Goal: Ask a question

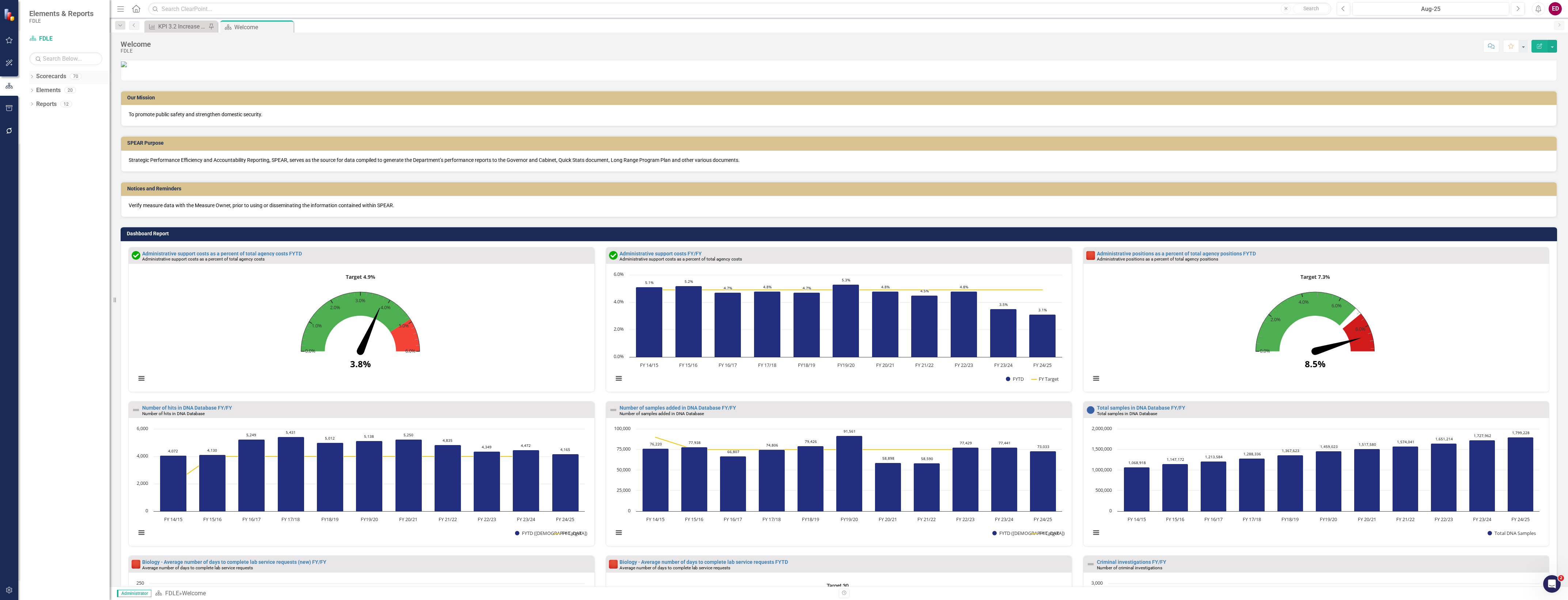
click at [30, 77] on icon "Dropdown" at bounding box center [32, 77] width 5 height 4
click at [27, 133] on icon "Dropdown" at bounding box center [24, 132] width 5 height 5
click at [42, 155] on div "Dropdown Investigative & Forensic Services Command" at bounding box center [65, 162] width 88 height 15
click at [39, 154] on div "Dropdown Investigative & Forensic Services Command" at bounding box center [65, 162] width 88 height 15
click at [27, 158] on icon "Dropdown" at bounding box center [24, 157] width 5 height 5
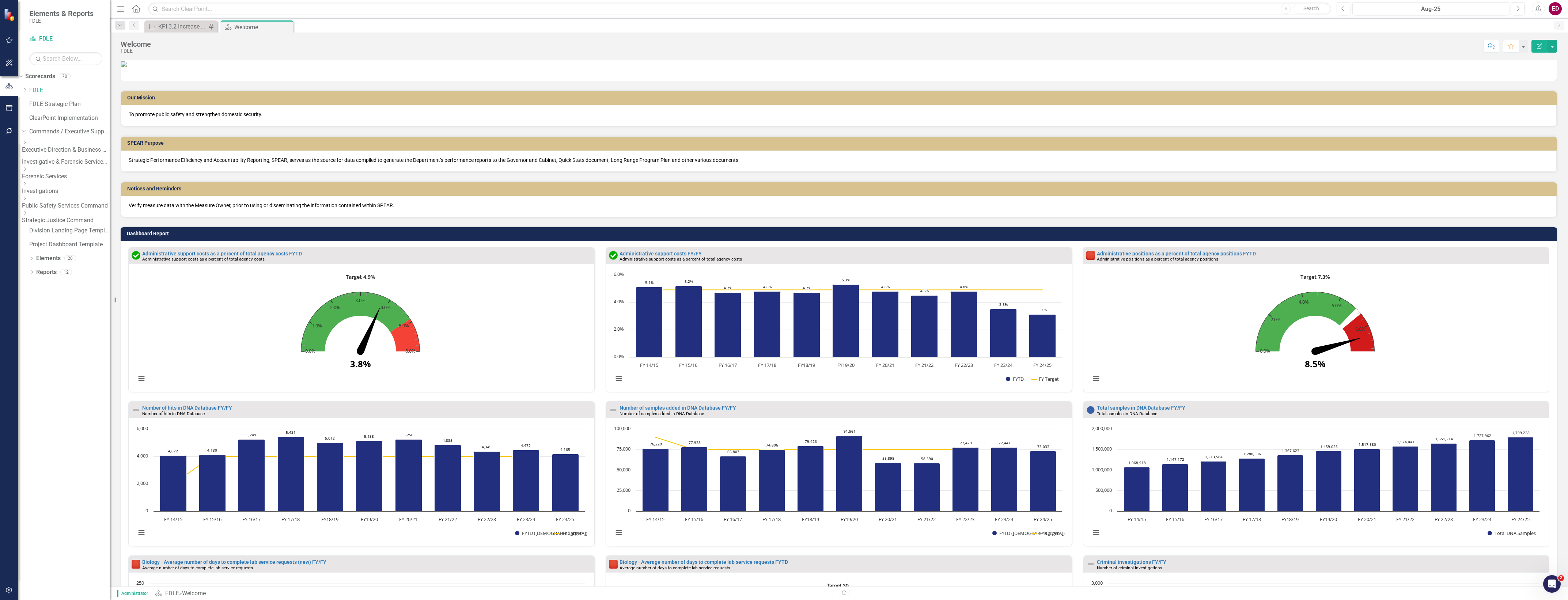
click at [27, 172] on icon "Dropdown" at bounding box center [24, 169] width 5 height 5
click at [67, 178] on link "Forensic Services" at bounding box center [65, 173] width 88 height 8
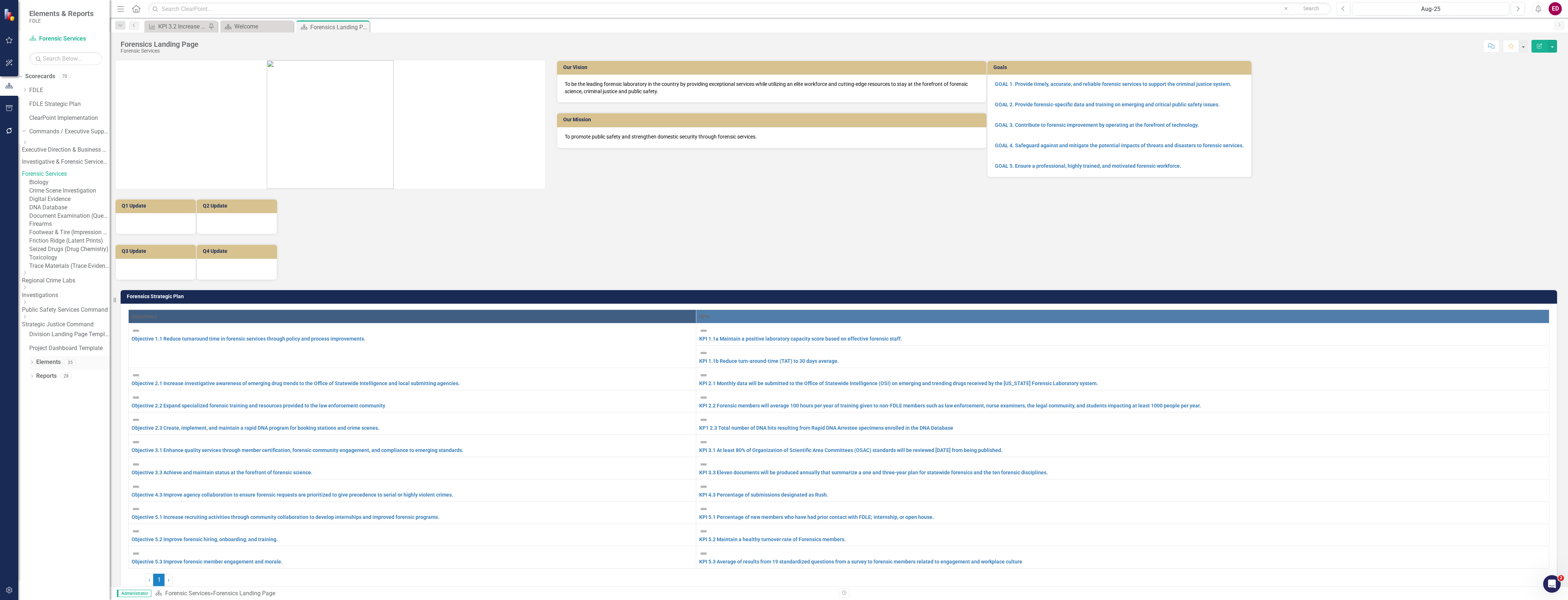
click at [32, 365] on icon "Dropdown" at bounding box center [32, 363] width 5 height 4
click at [34, 412] on div "Dropdown Measure Measures 20" at bounding box center [65, 405] width 88 height 14
click at [27, 408] on div "Dropdown" at bounding box center [24, 405] width 5 height 6
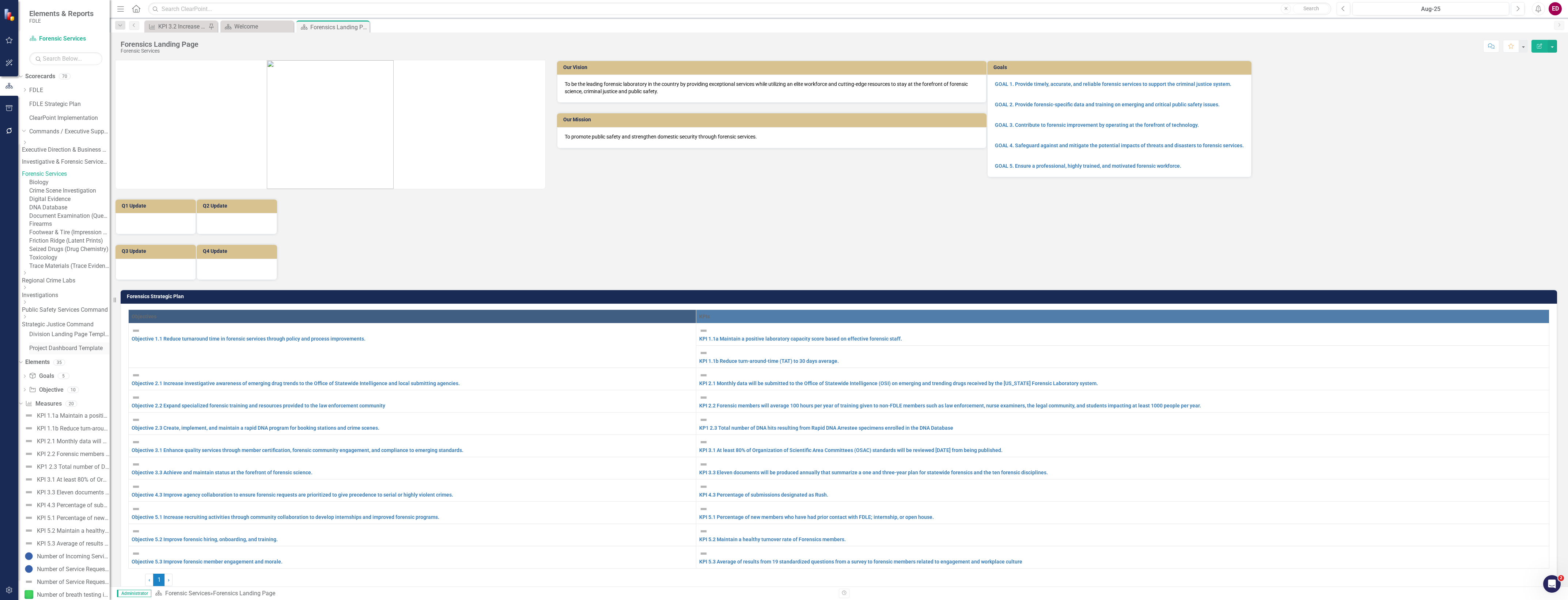
scroll to position [169, 0]
click at [62, 300] on div "Measure Measures" at bounding box center [44, 295] width 36 height 12
click at [62, 299] on link "Measure Measures" at bounding box center [44, 295] width 36 height 8
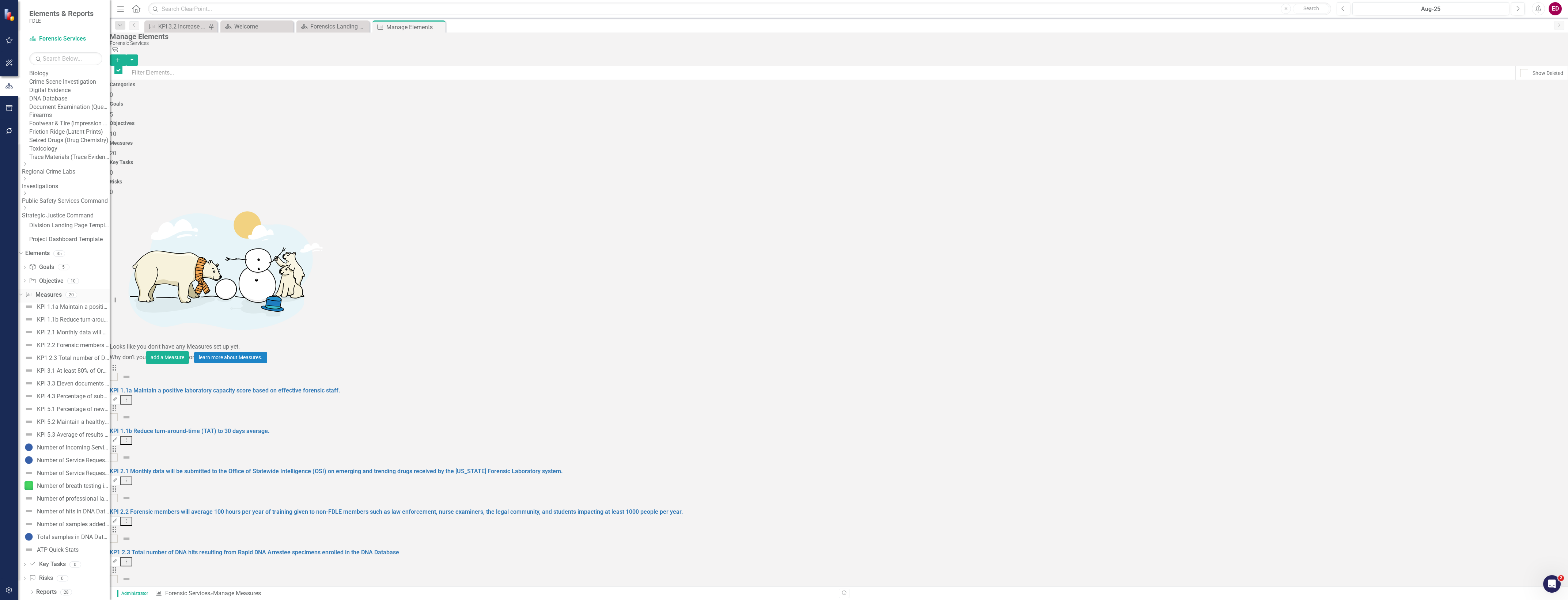
checkbox input "false"
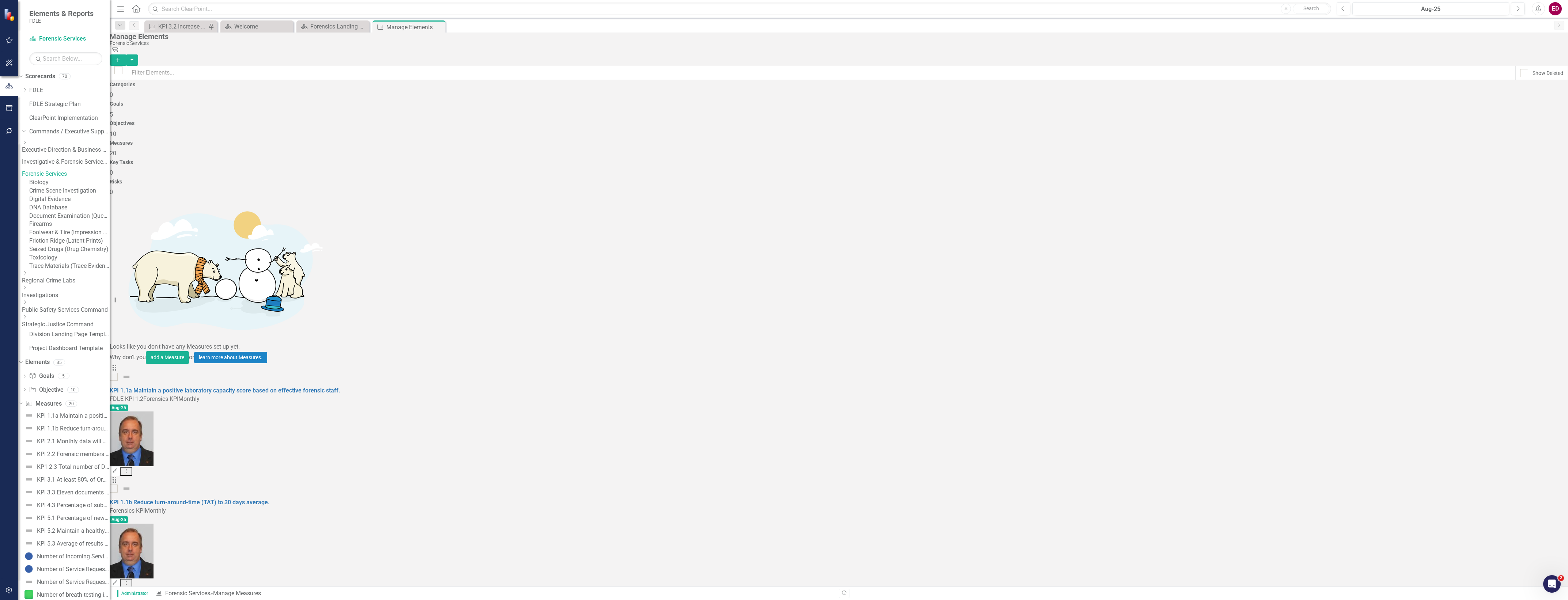
click at [90, 179] on div "Dropdown Forensic Services" at bounding box center [65, 171] width 88 height 15
click at [78, 172] on link "Forensic Services" at bounding box center [65, 173] width 88 height 8
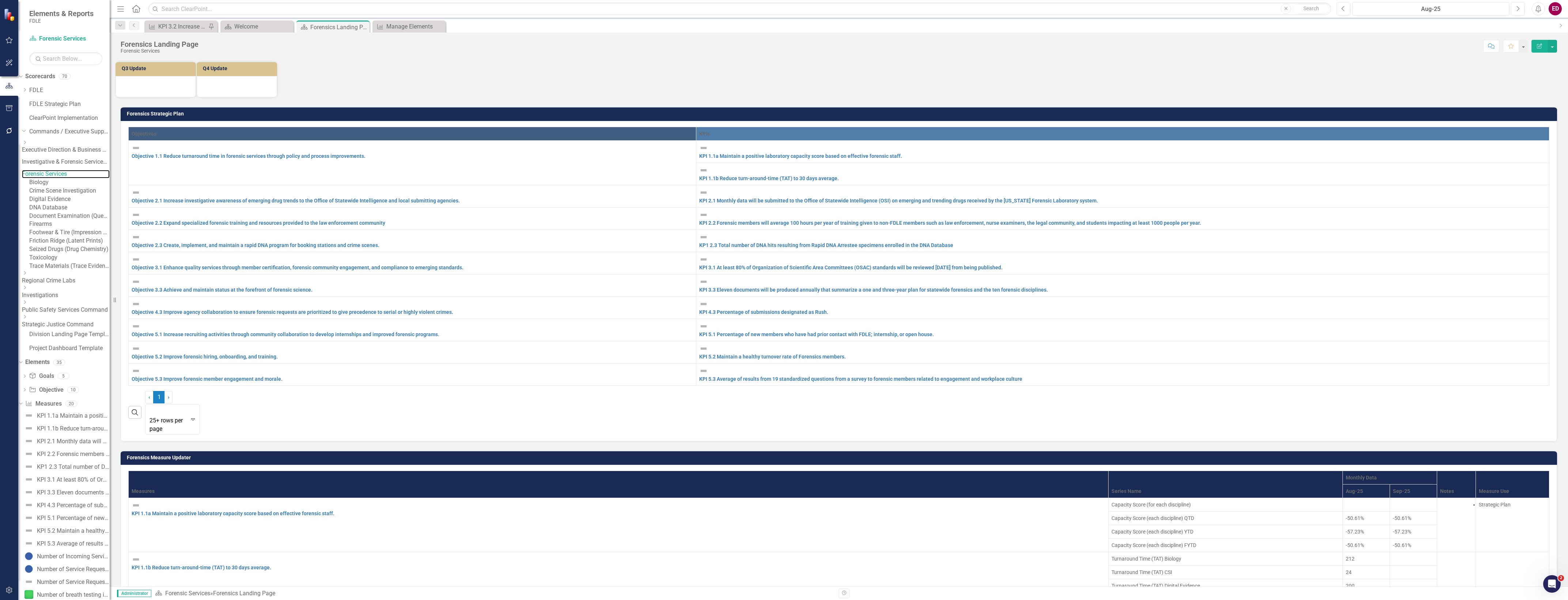
scroll to position [503, 0]
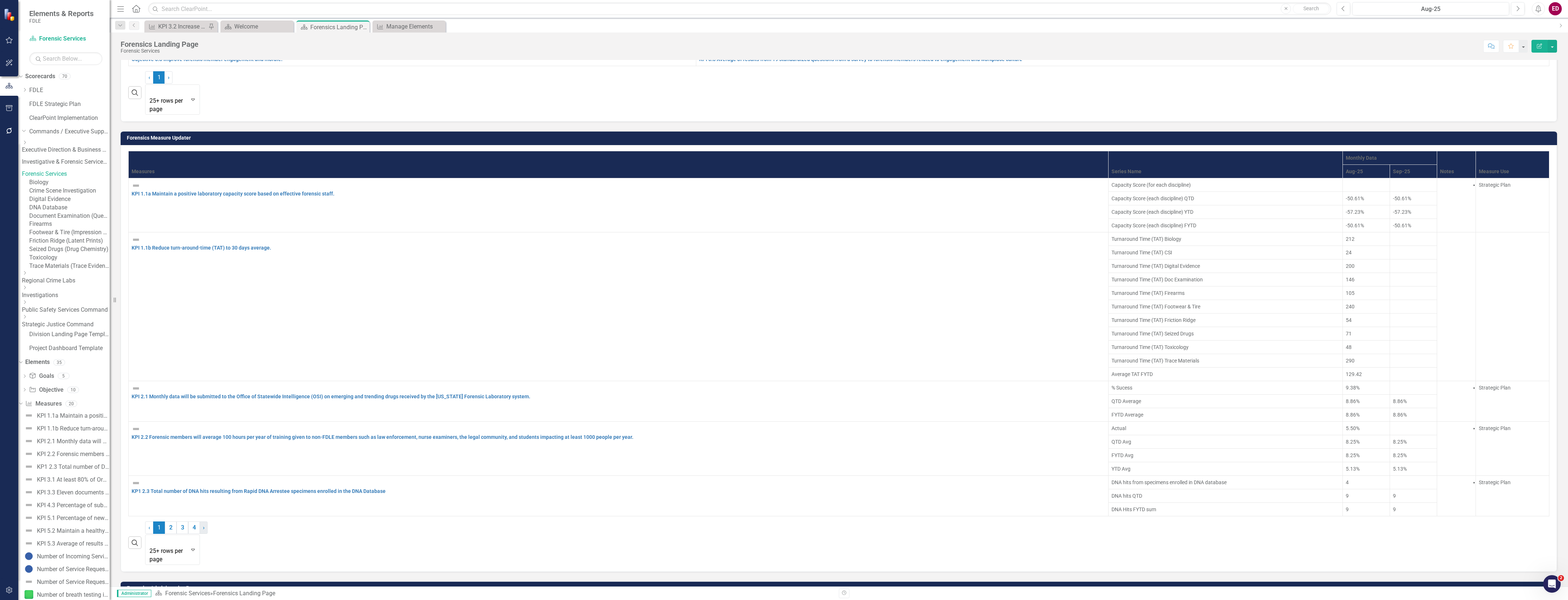
click at [208, 534] on link "› Next" at bounding box center [203, 528] width 8 height 13
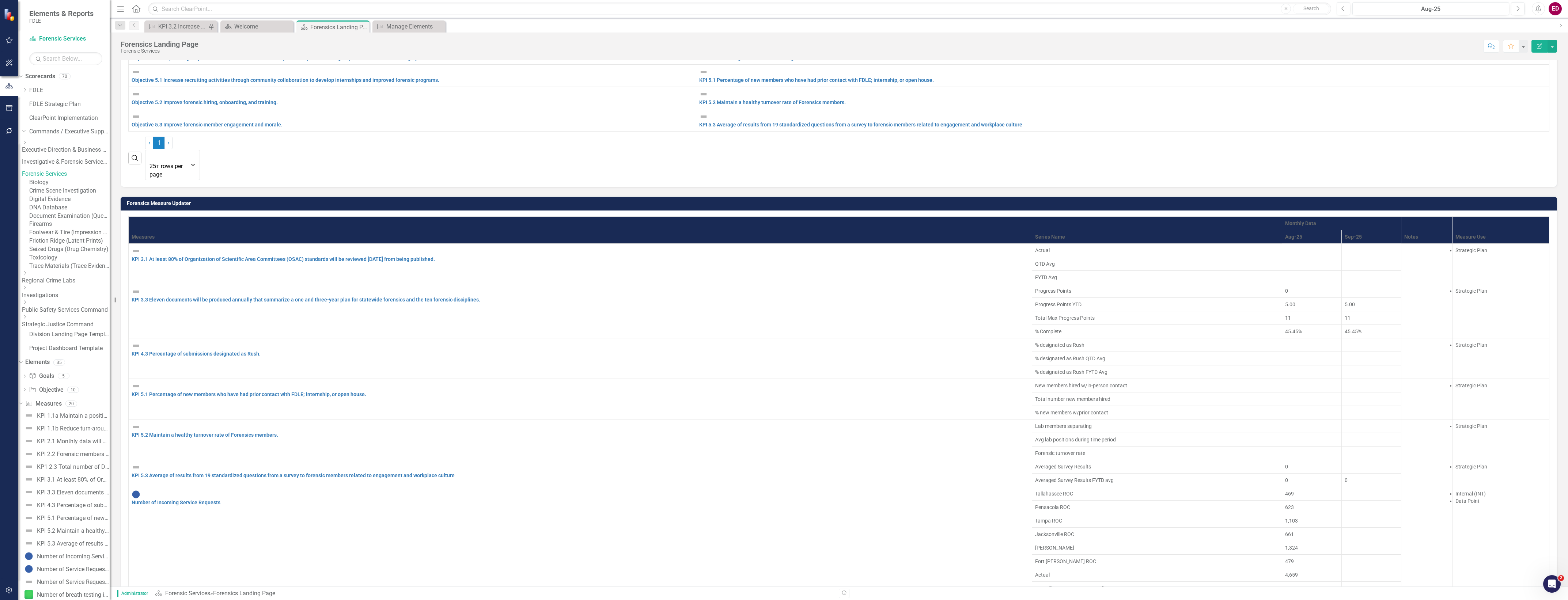
scroll to position [528, 0]
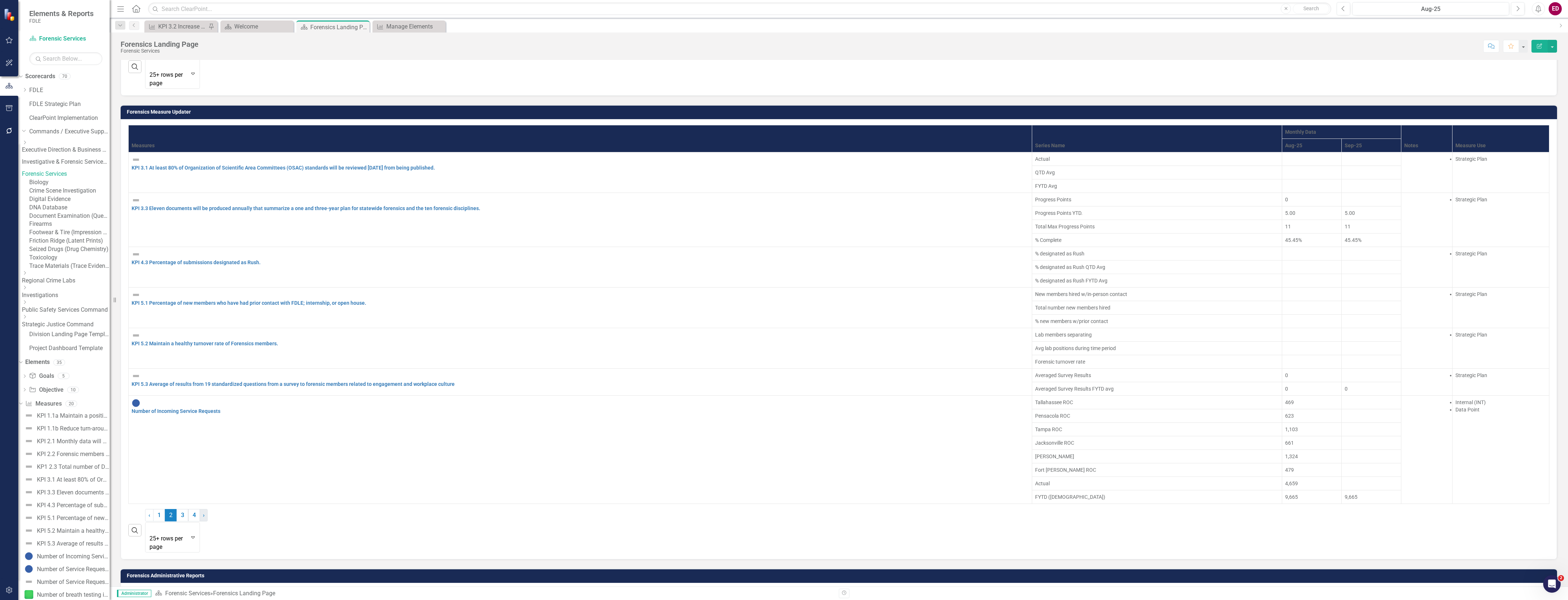
click at [208, 516] on link "› Next" at bounding box center [203, 516] width 8 height 13
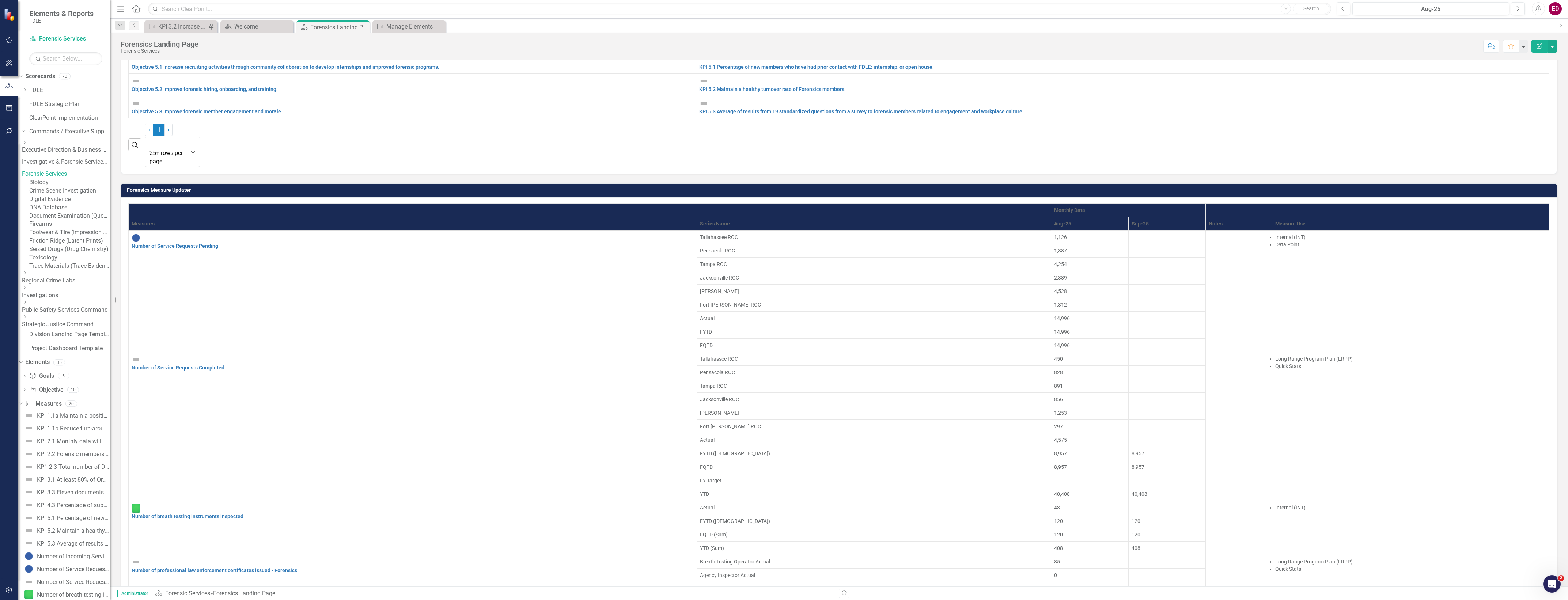
scroll to position [567, 0]
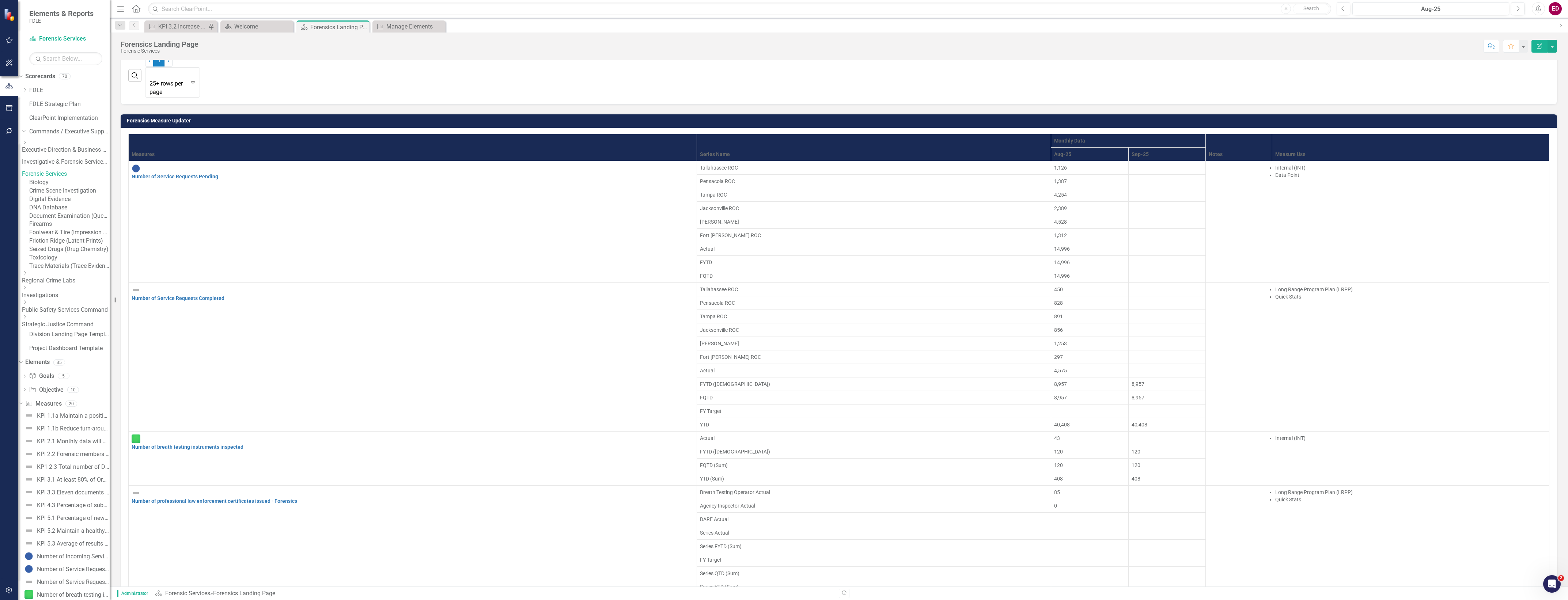
scroll to position [383, 0]
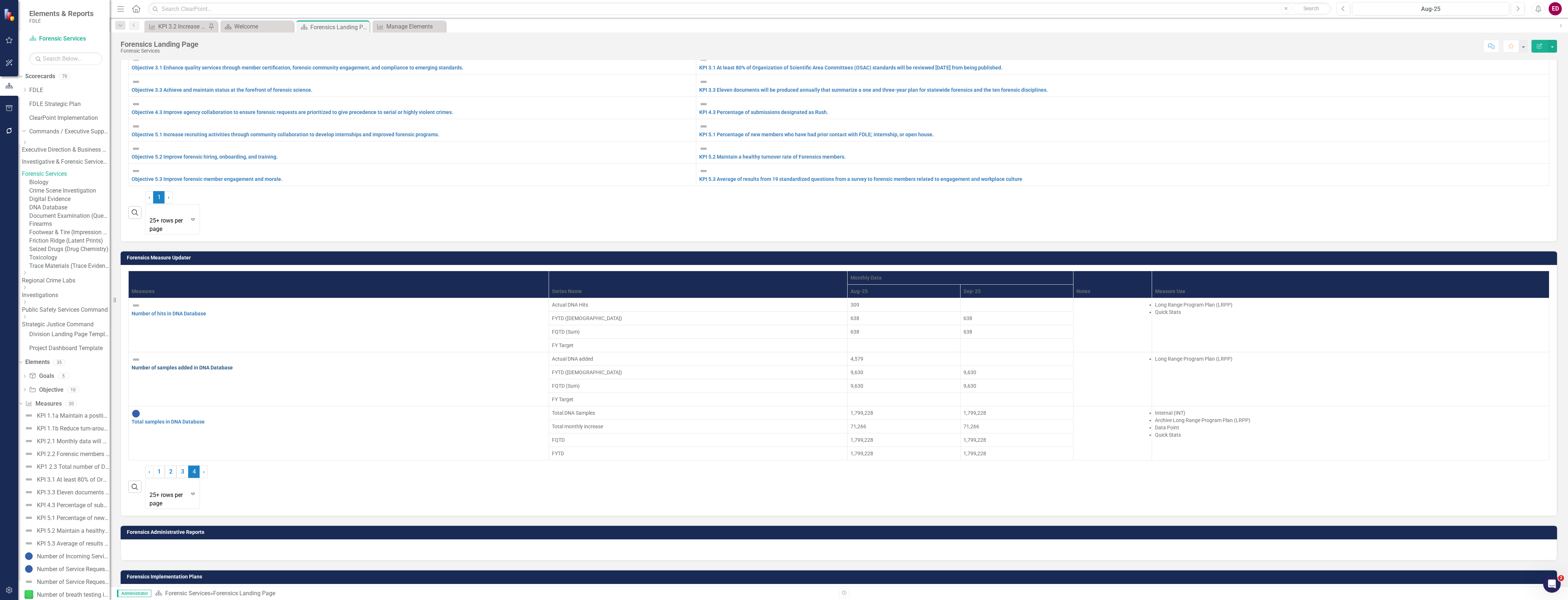
click at [177, 365] on link "Number of samples added in DNA Database" at bounding box center [182, 368] width 102 height 5
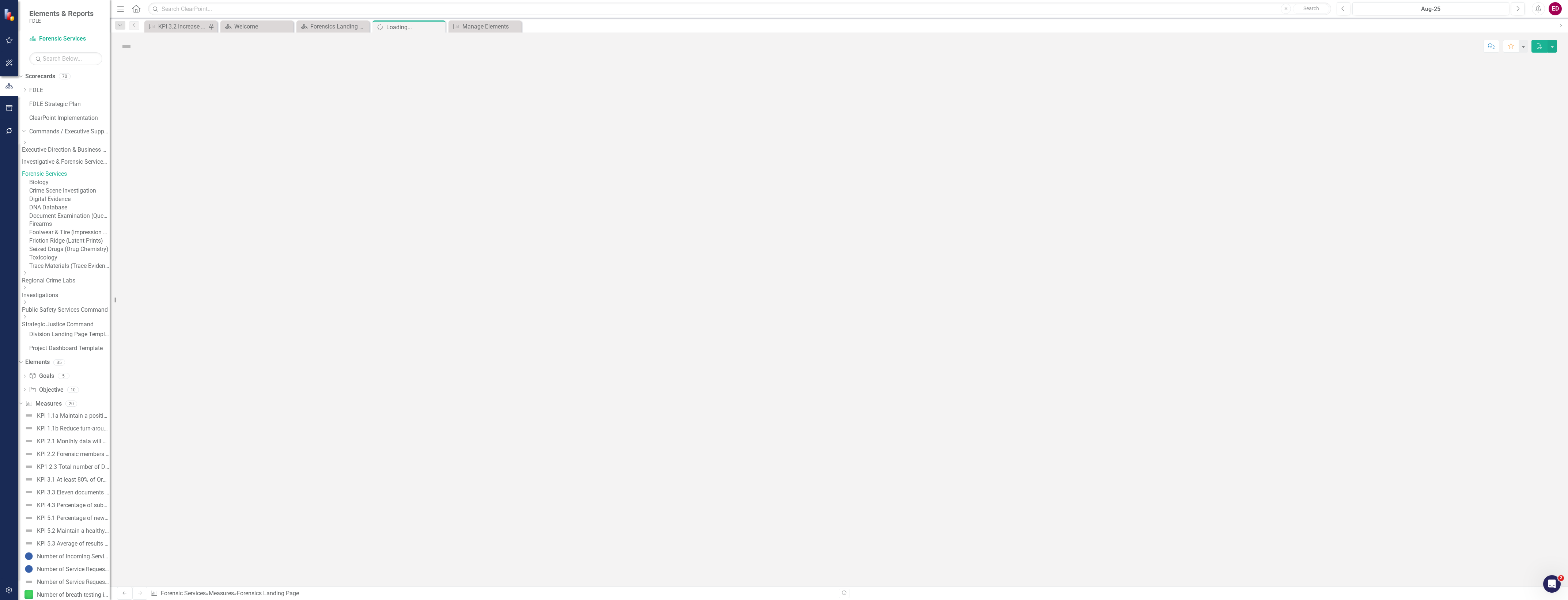
scroll to position [99, 0]
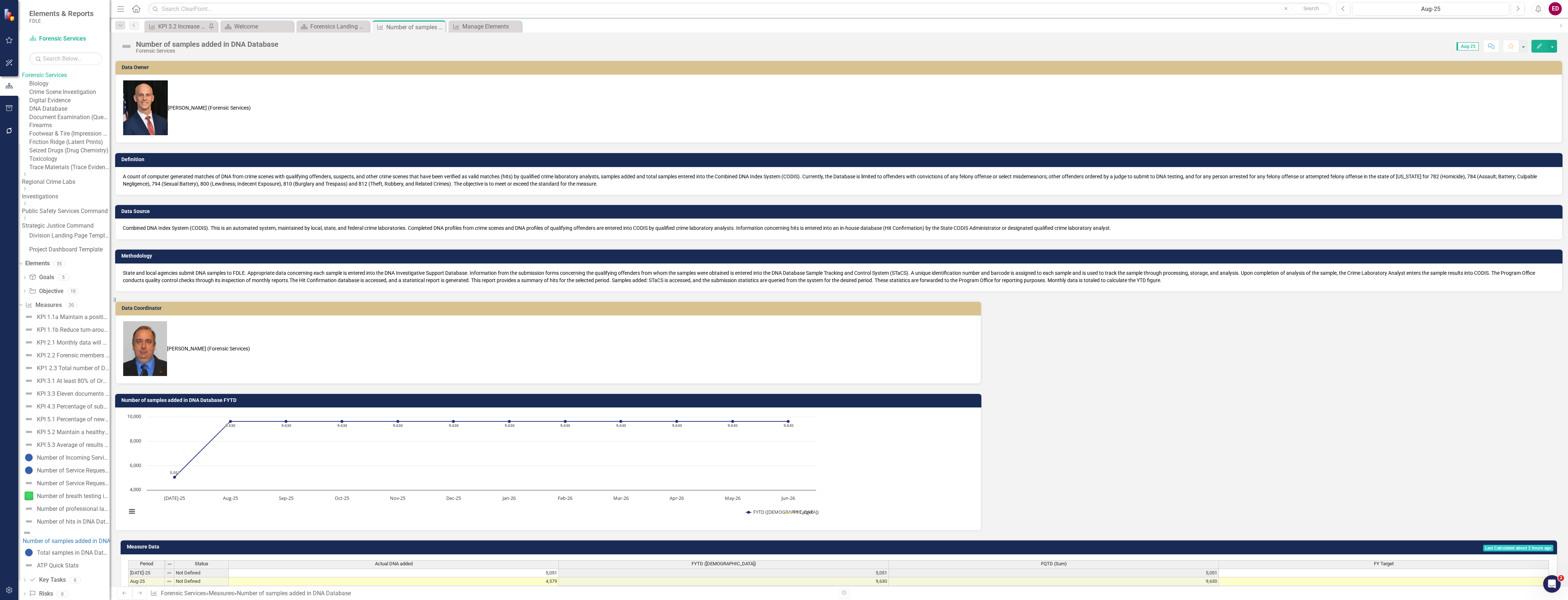
click at [353, 595] on td at bounding box center [394, 598] width 330 height 8
click at [359, 586] on td at bounding box center [394, 590] width 330 height 8
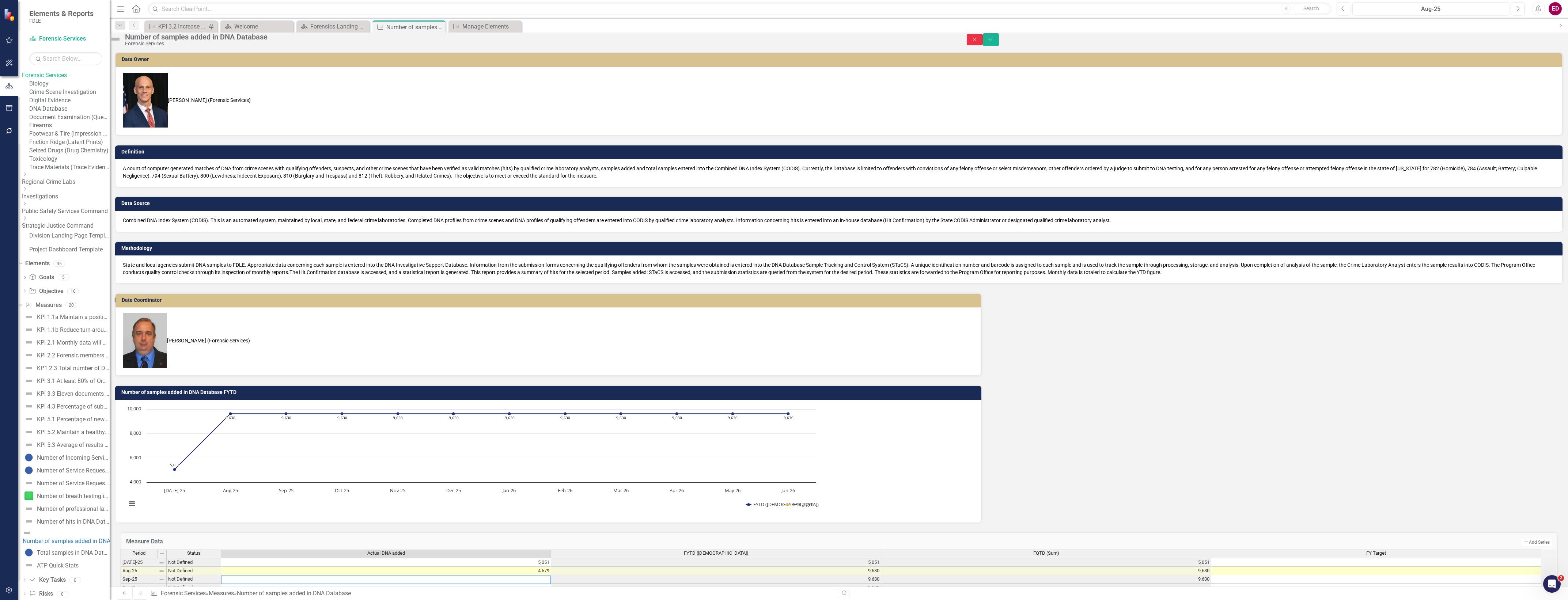
click at [983, 37] on button "Close" at bounding box center [975, 39] width 16 height 11
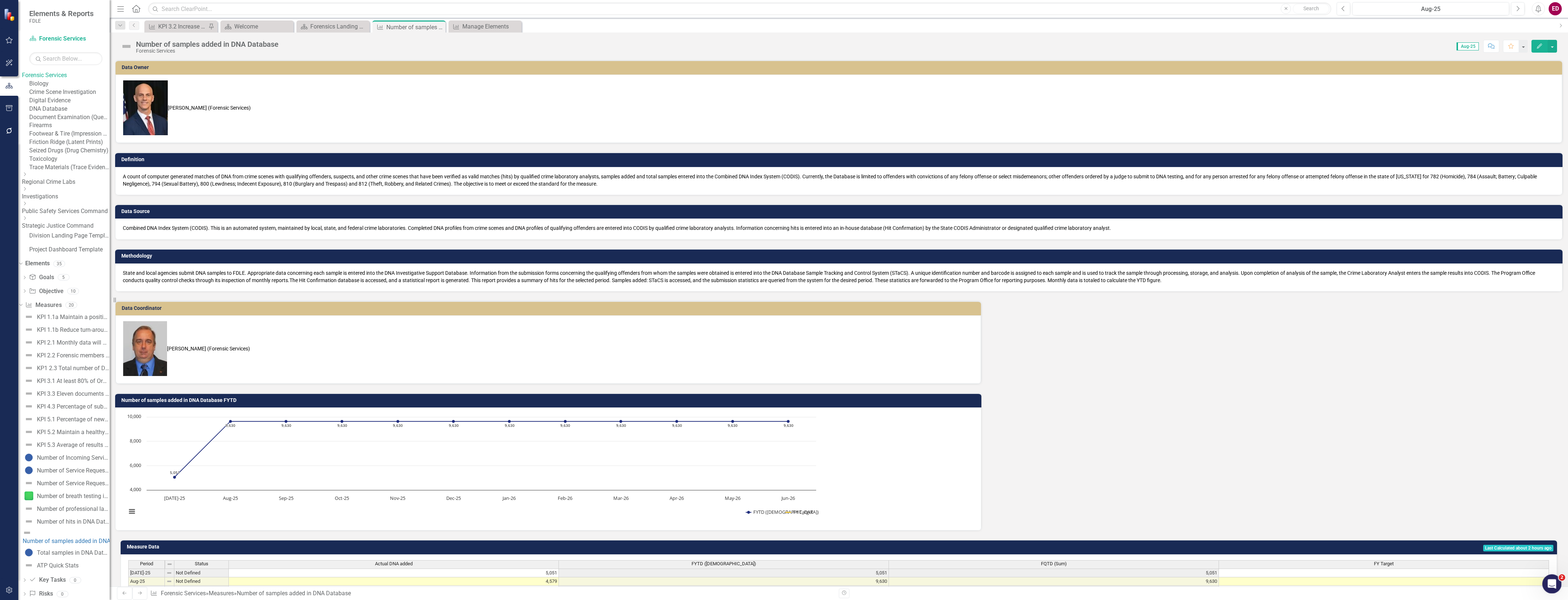
click at [1553, 579] on icon "Open Intercom Messenger" at bounding box center [1551, 583] width 12 height 12
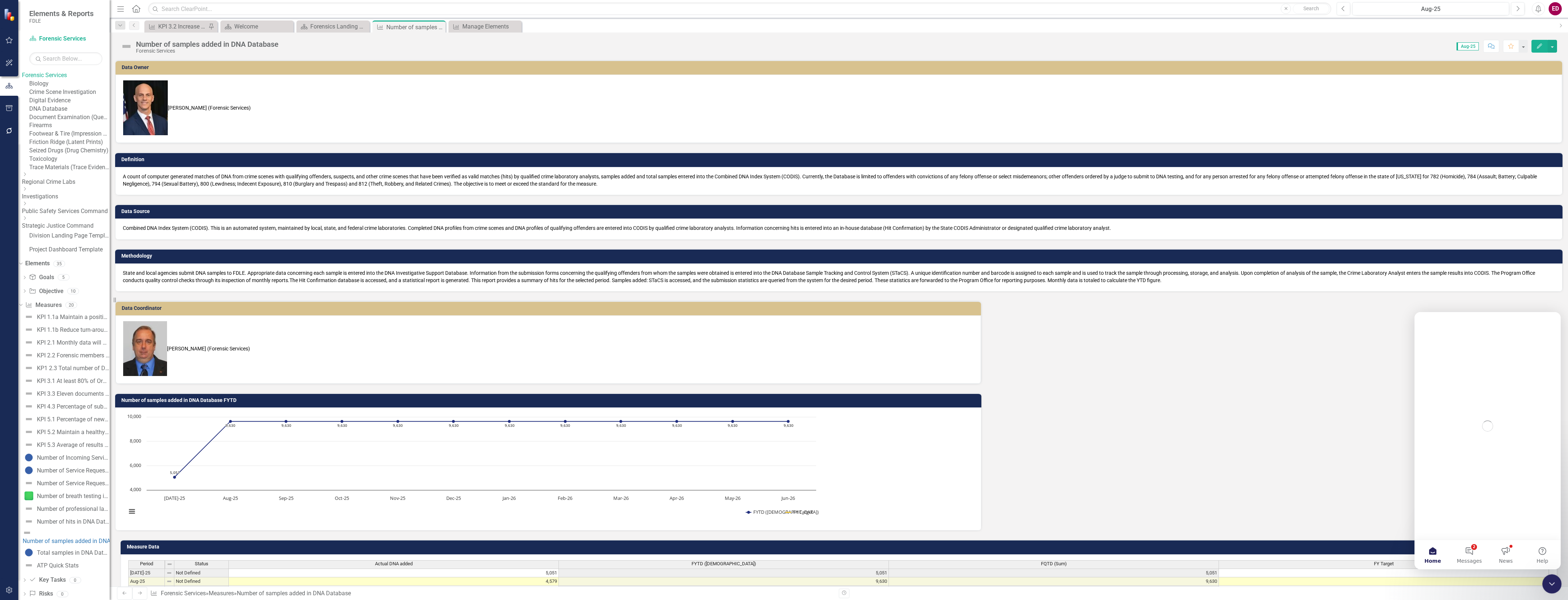
scroll to position [0, 0]
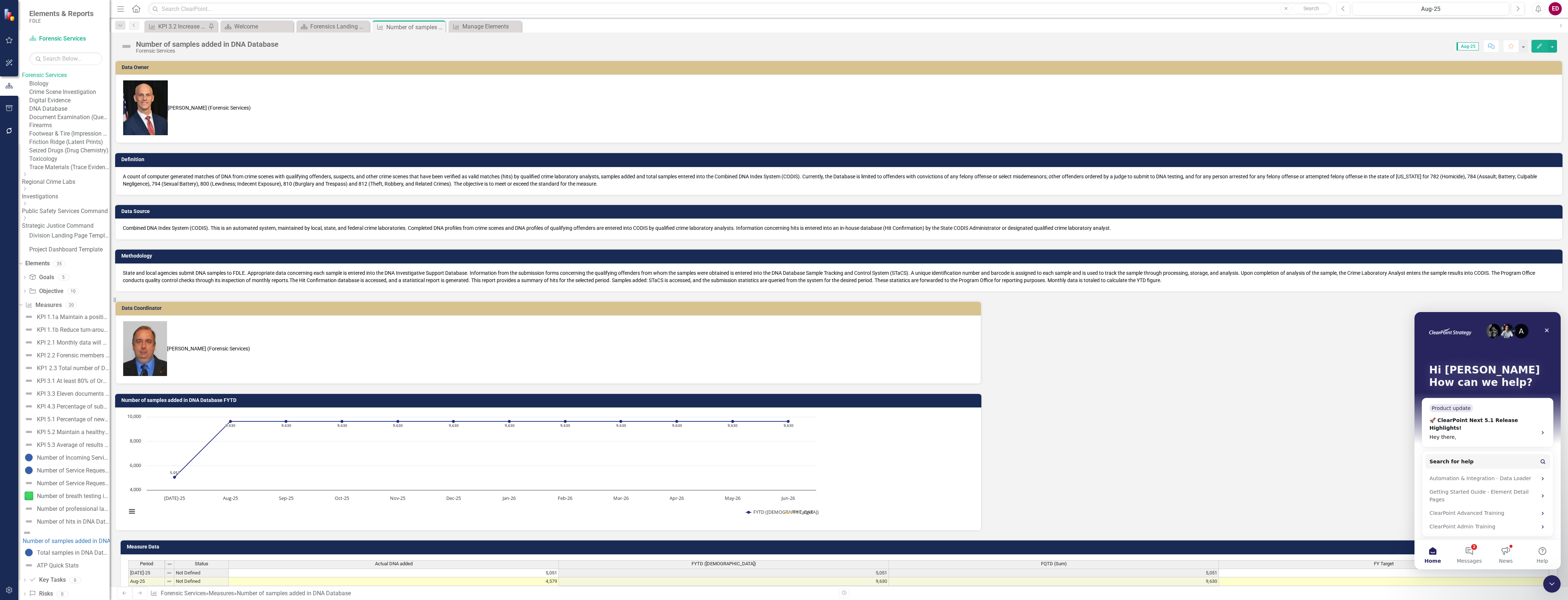
click at [1495, 421] on div "A Hi [PERSON_NAME] 👋 How can we help?" at bounding box center [1487, 378] width 132 height 132
click at [1534, 457] on button "Search for help" at bounding box center [1487, 462] width 125 height 15
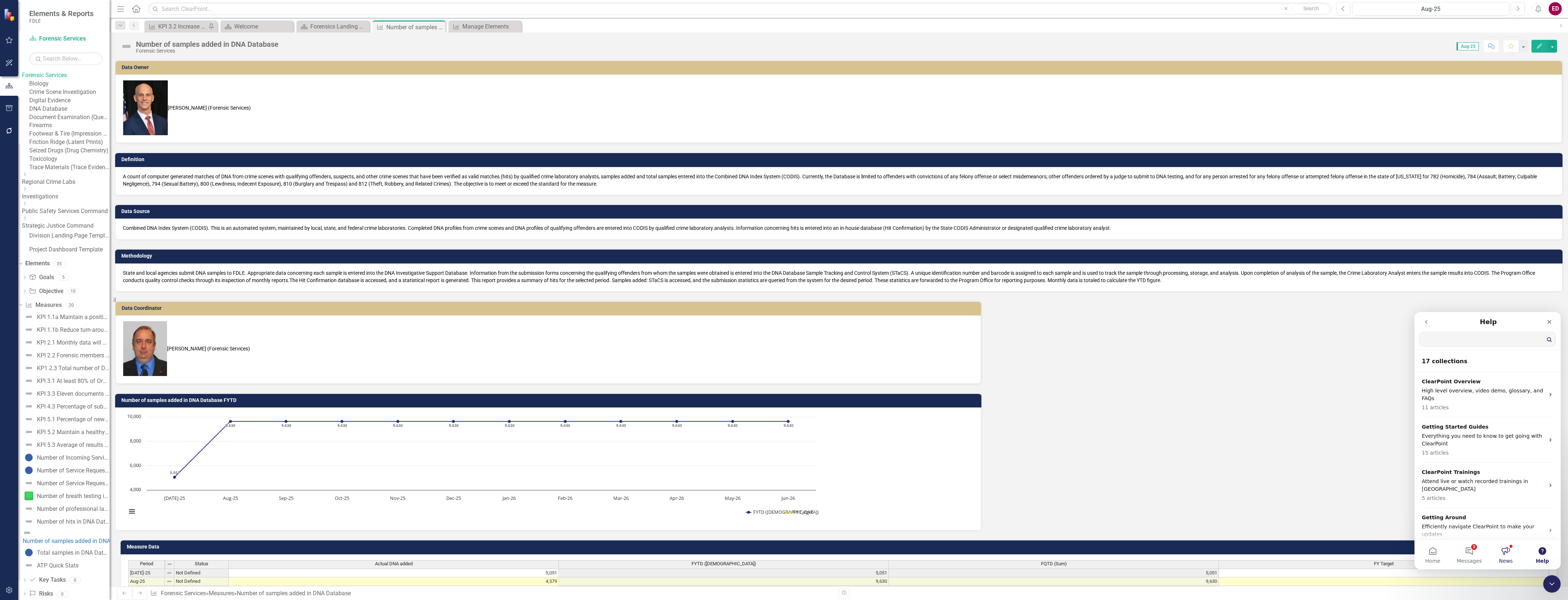
click at [1498, 546] on button "News" at bounding box center [1505, 555] width 36 height 29
click at [1477, 552] on button "2 Messages" at bounding box center [1469, 555] width 36 height 29
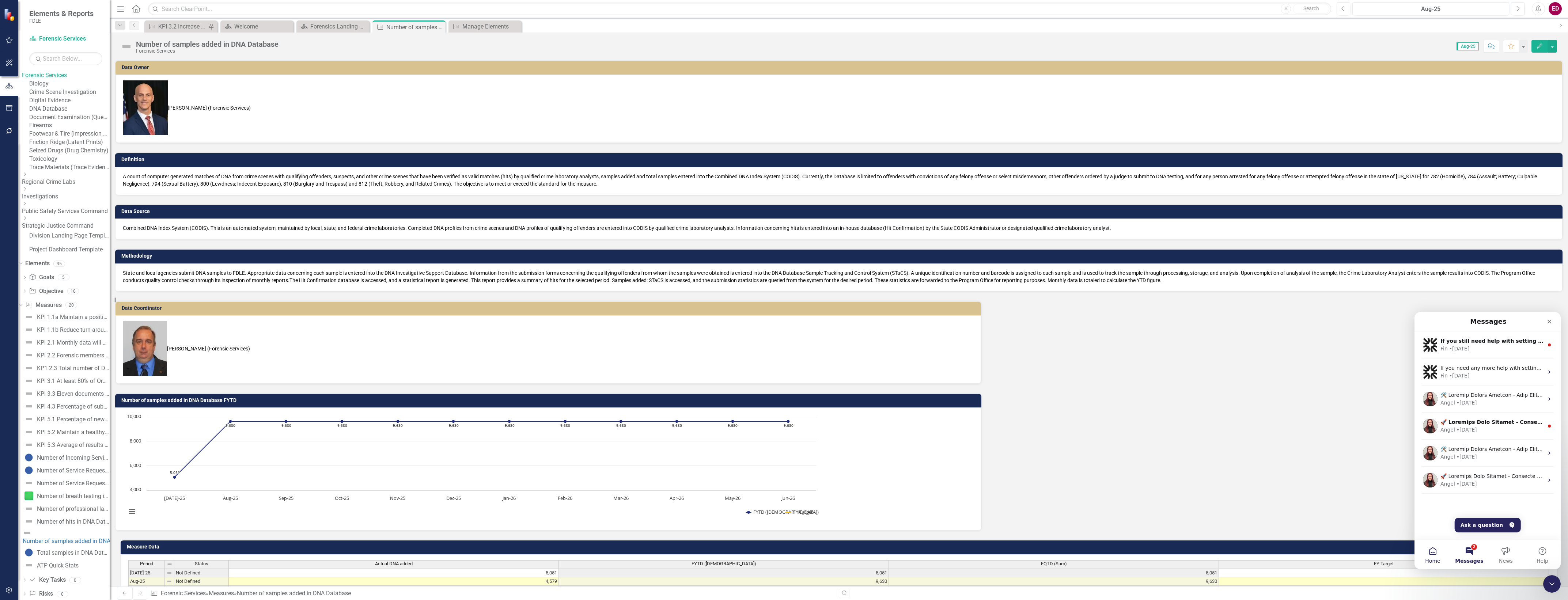
click at [1442, 549] on button "Home" at bounding box center [1433, 555] width 36 height 29
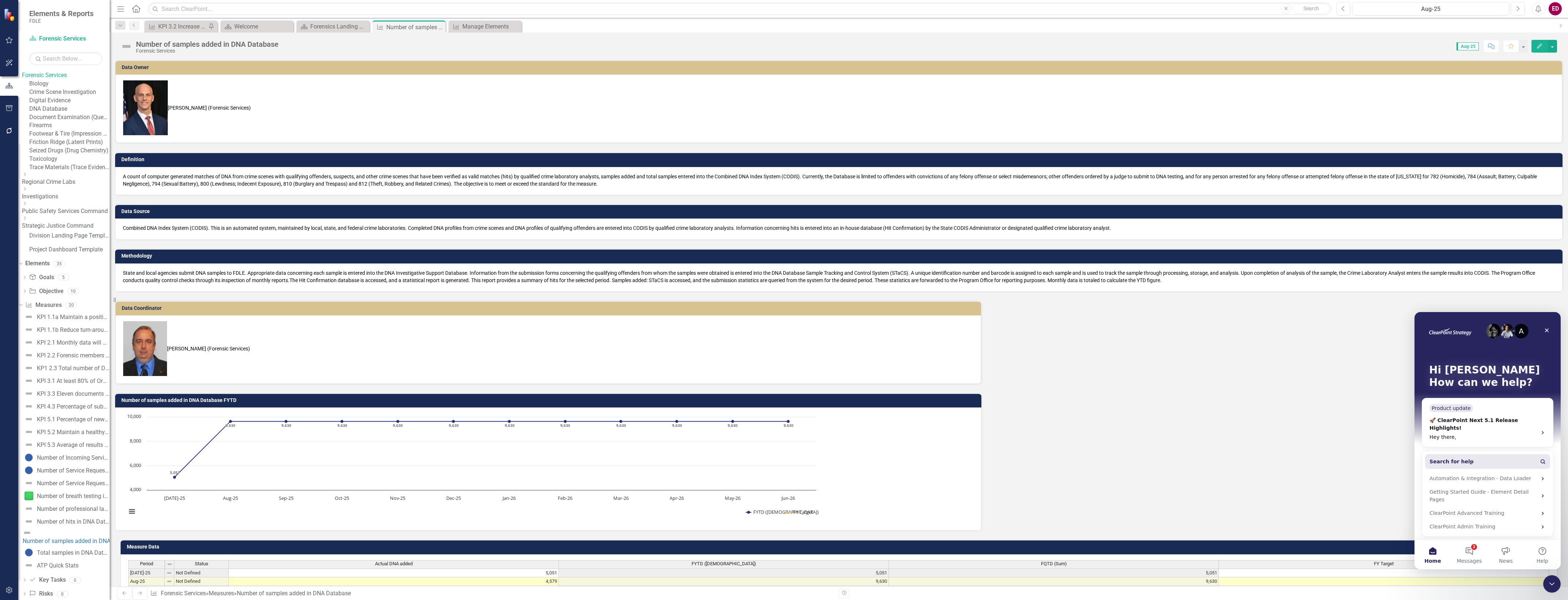
click at [1501, 457] on button "Search for help" at bounding box center [1487, 462] width 125 height 15
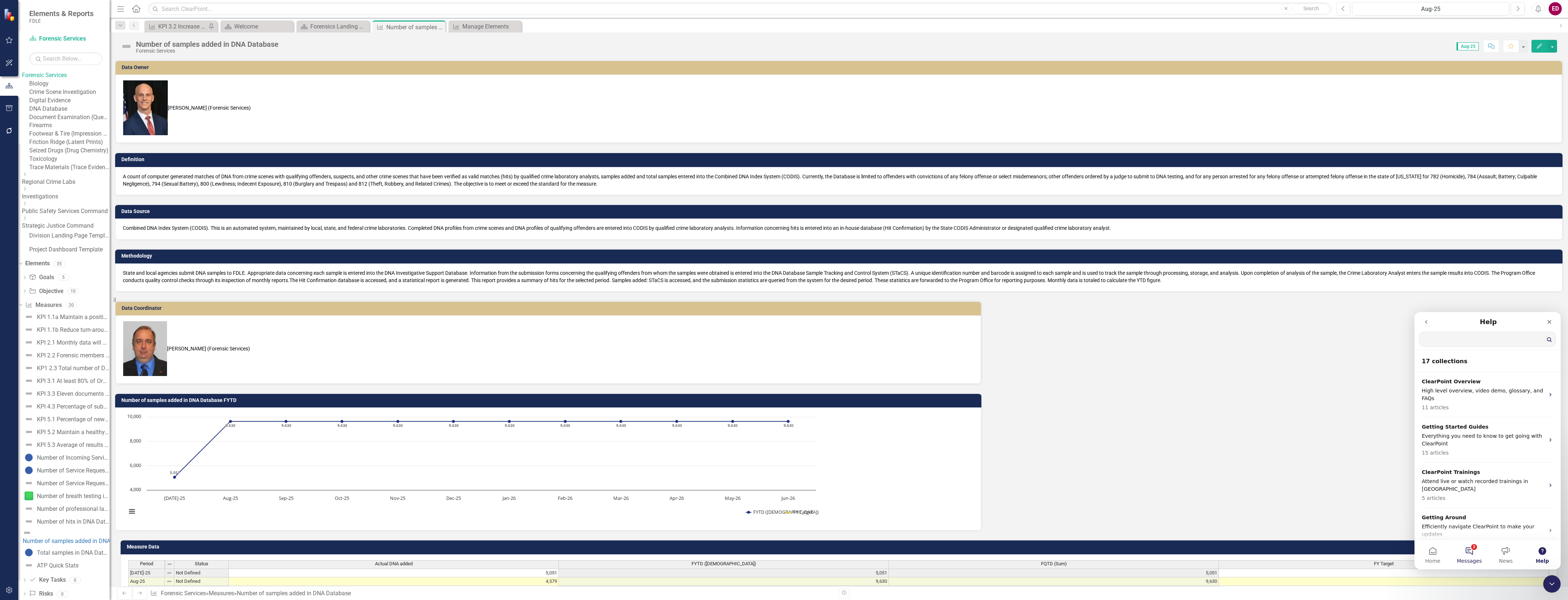
click at [1474, 547] on button "2 Messages" at bounding box center [1469, 555] width 36 height 29
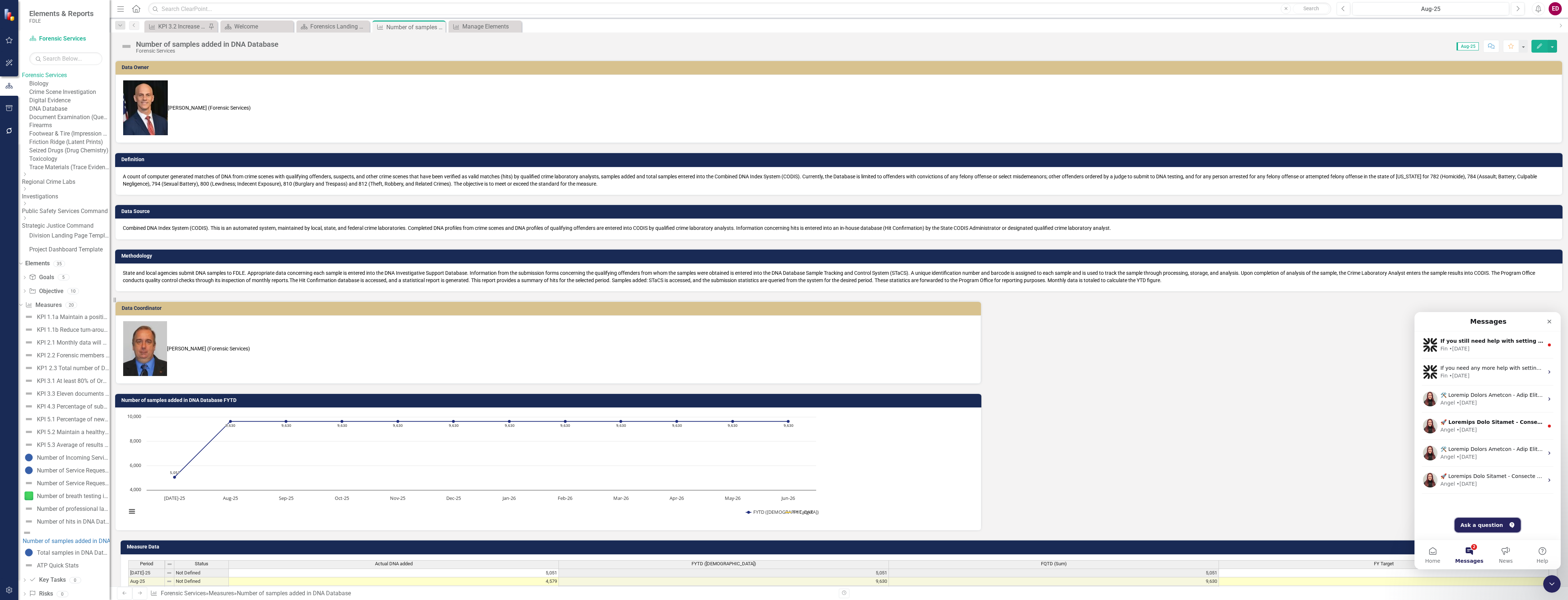
click at [1497, 526] on button "Ask a question" at bounding box center [1487, 526] width 66 height 15
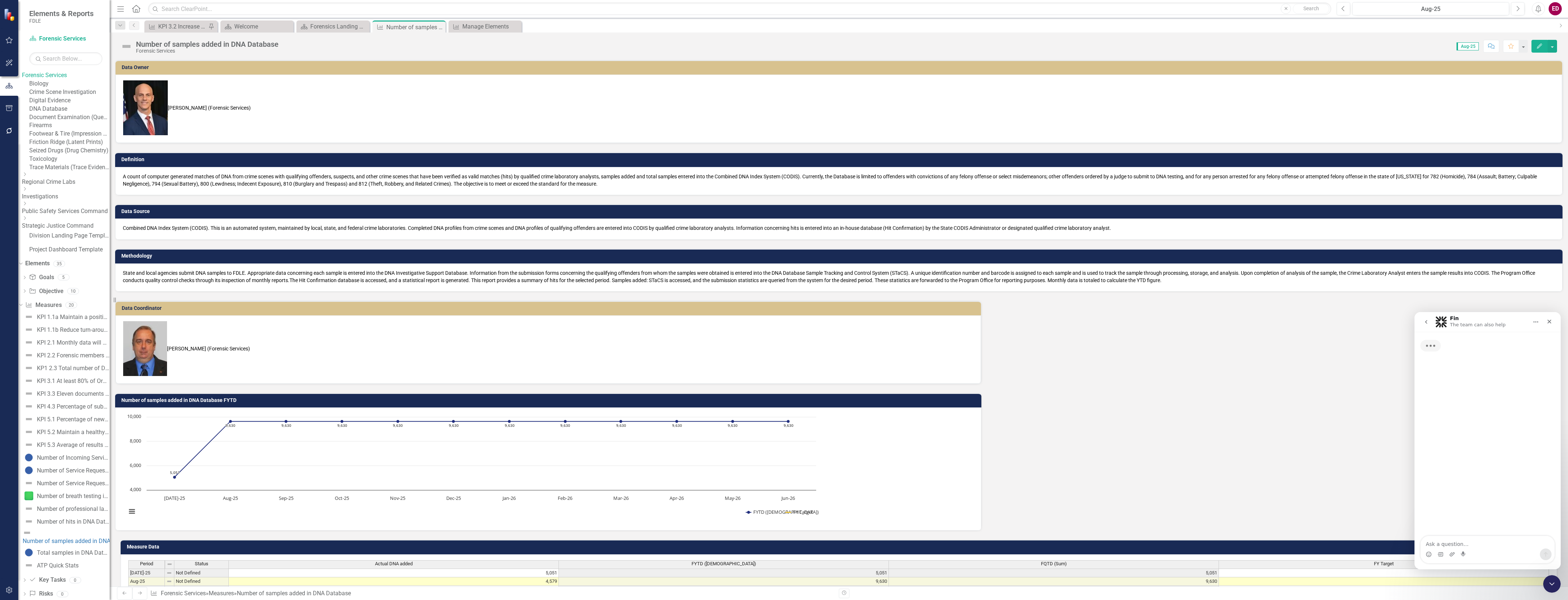
click at [1492, 542] on textarea "Ask a question…" at bounding box center [1487, 543] width 133 height 13
type textarea "if someone only has updater access are they able to enter data for the month we…"
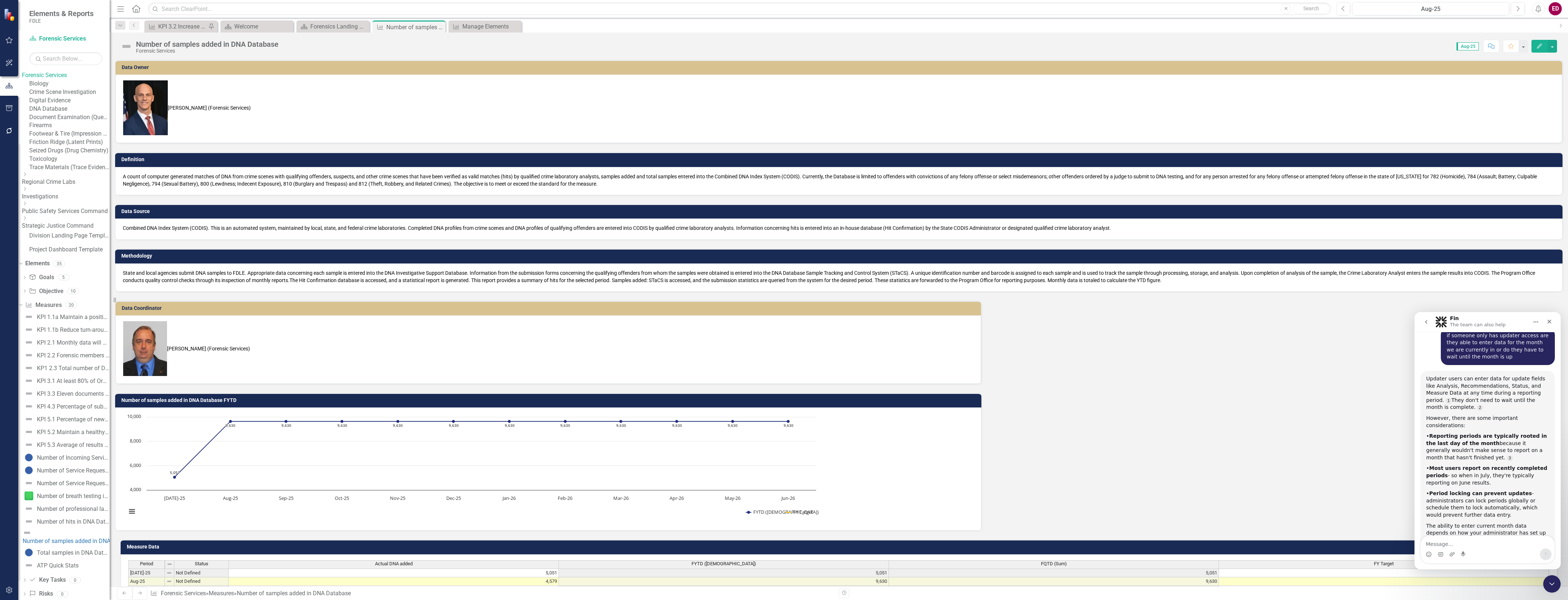
scroll to position [103, 0]
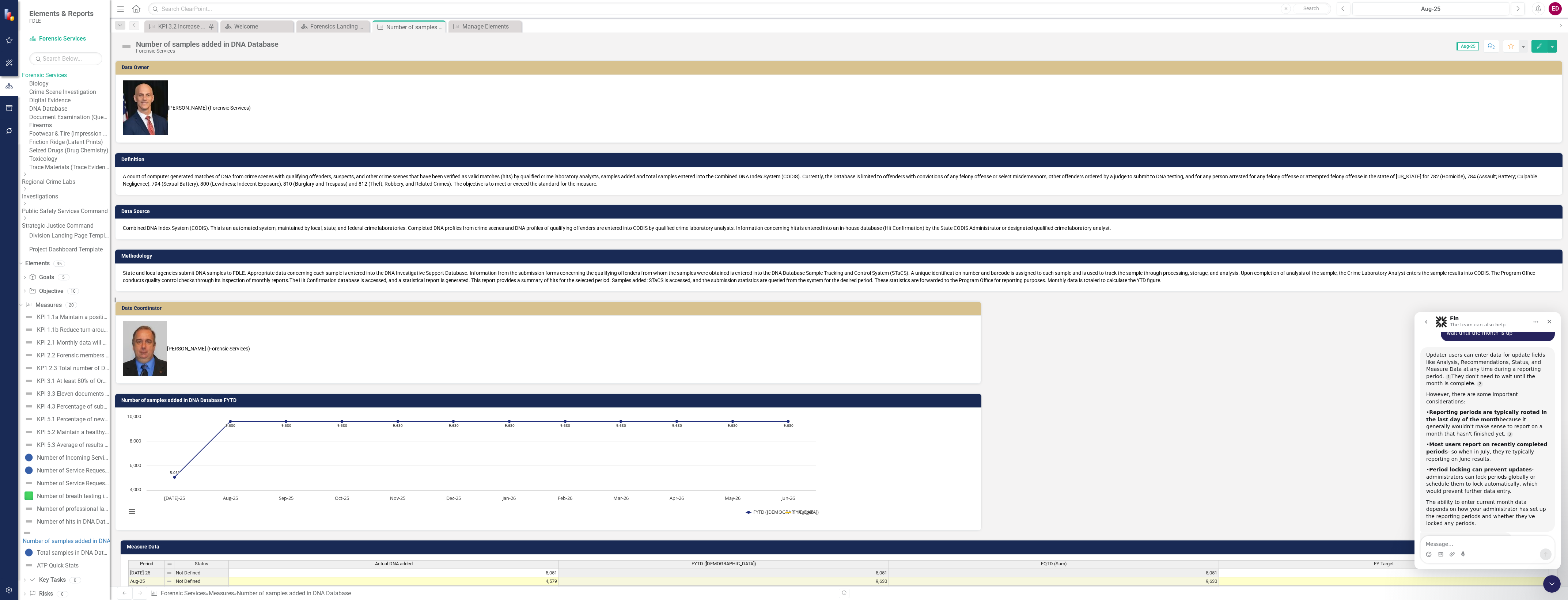
click at [11, 585] on button "button" at bounding box center [9, 590] width 16 height 15
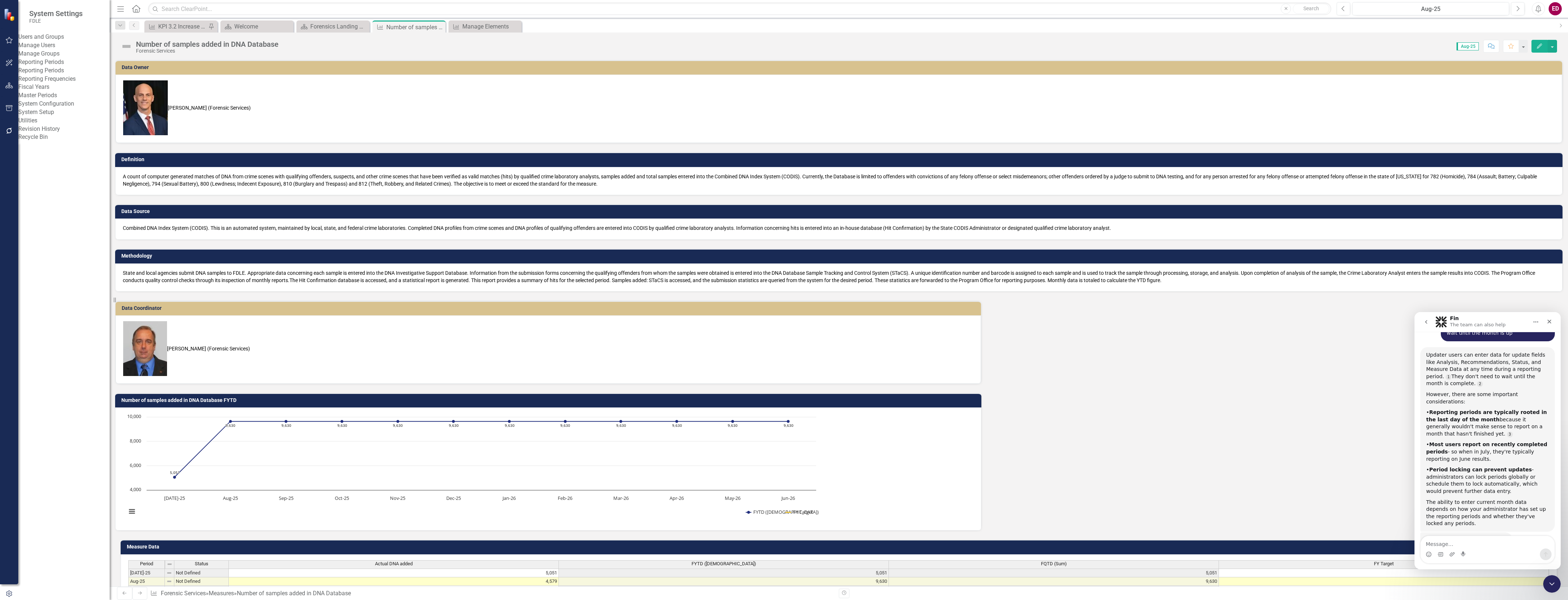
click at [72, 116] on div "System Setup" at bounding box center [64, 112] width 92 height 8
click at [50, 142] on div "Users and Groups Manage Users Manage Groups Reporting Periods Reporting Periods…" at bounding box center [64, 87] width 92 height 109
click at [49, 116] on link "System Setup" at bounding box center [64, 112] width 92 height 8
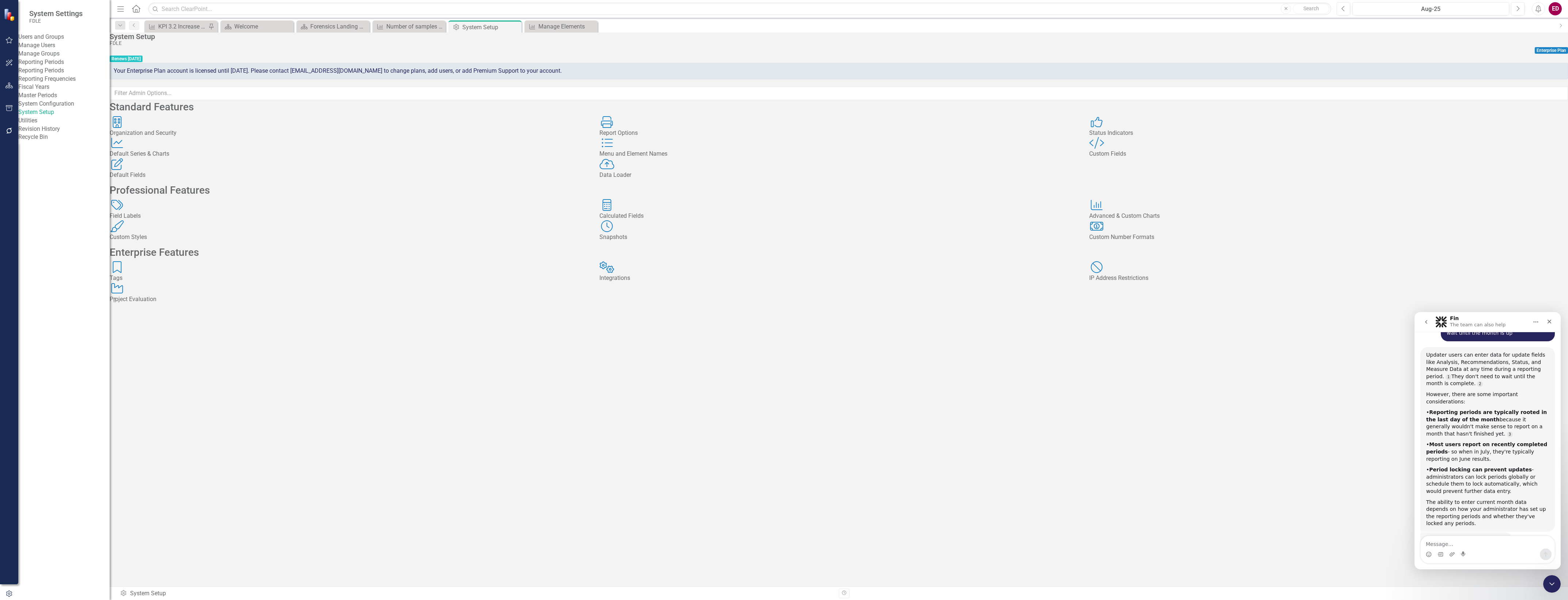
click at [68, 46] on div "Manage Users" at bounding box center [64, 45] width 92 height 8
click at [44, 50] on link "Manage Users" at bounding box center [64, 45] width 92 height 8
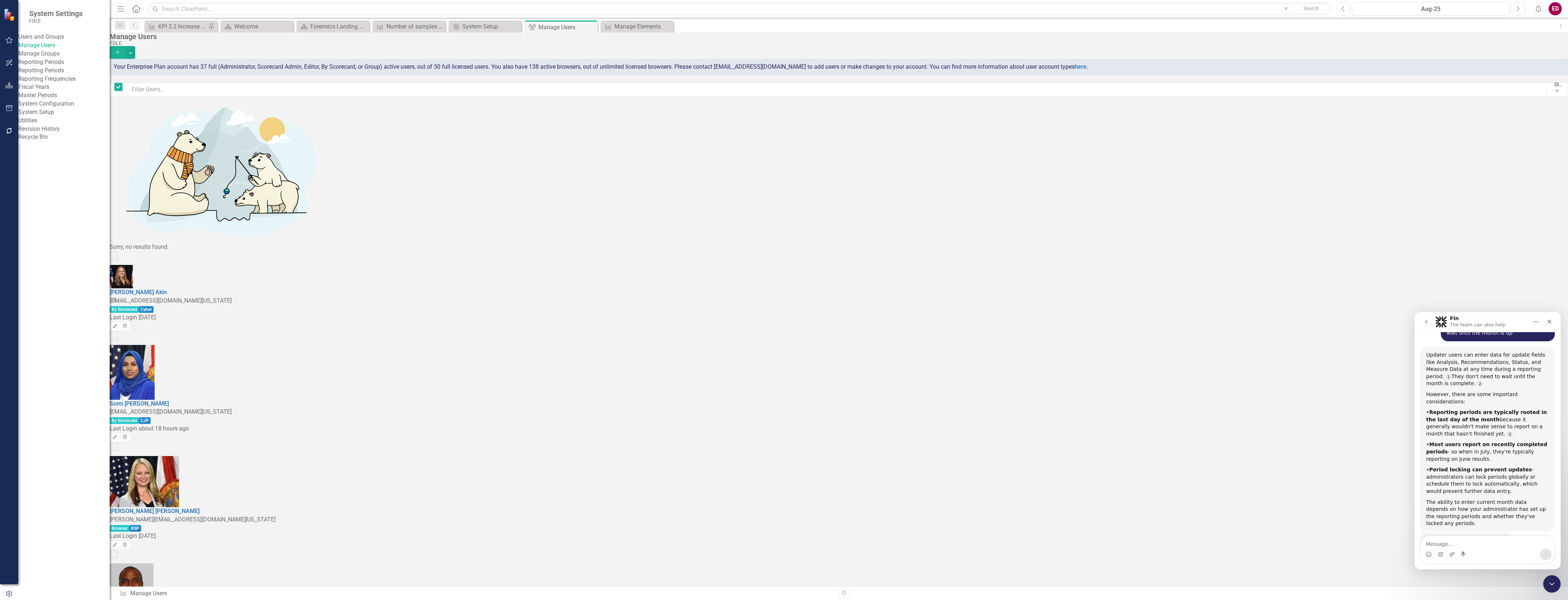
checkbox input "false"
click at [204, 84] on input "text" at bounding box center [837, 90] width 1419 height 15
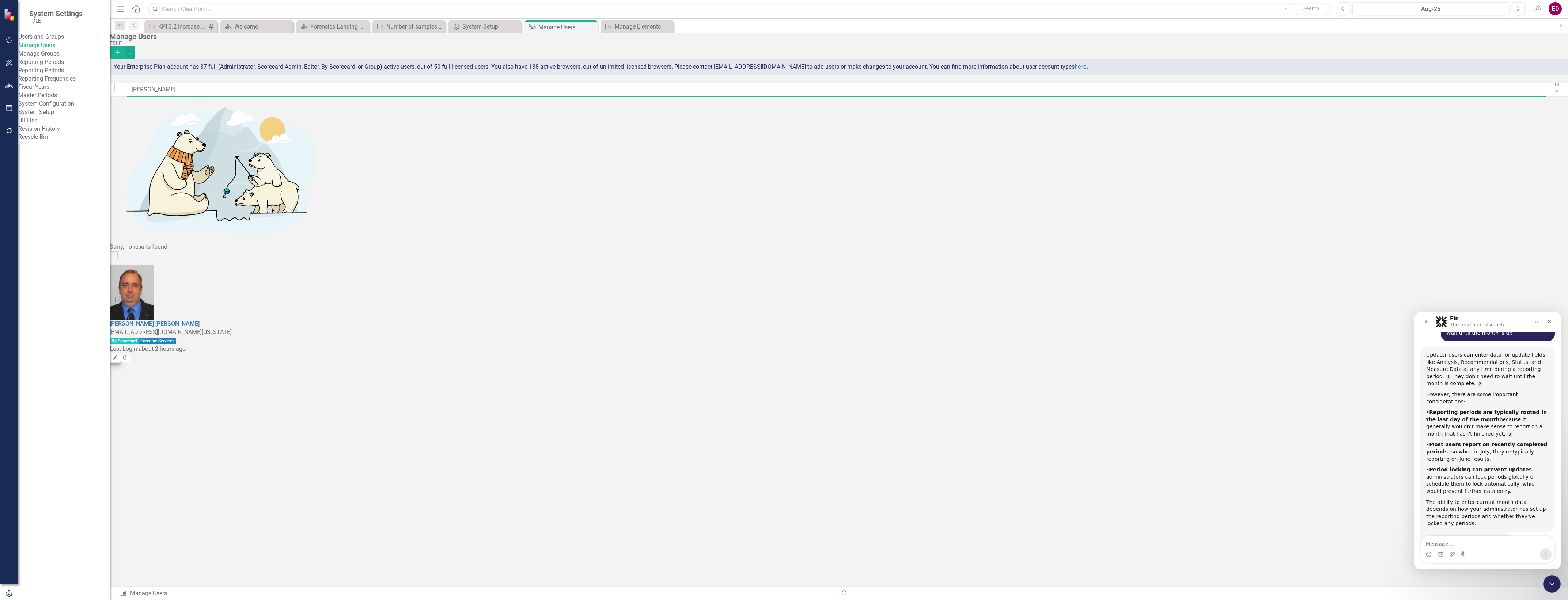
type input "[PERSON_NAME]"
click at [118, 356] on icon "Edit" at bounding box center [115, 358] width 5 height 5
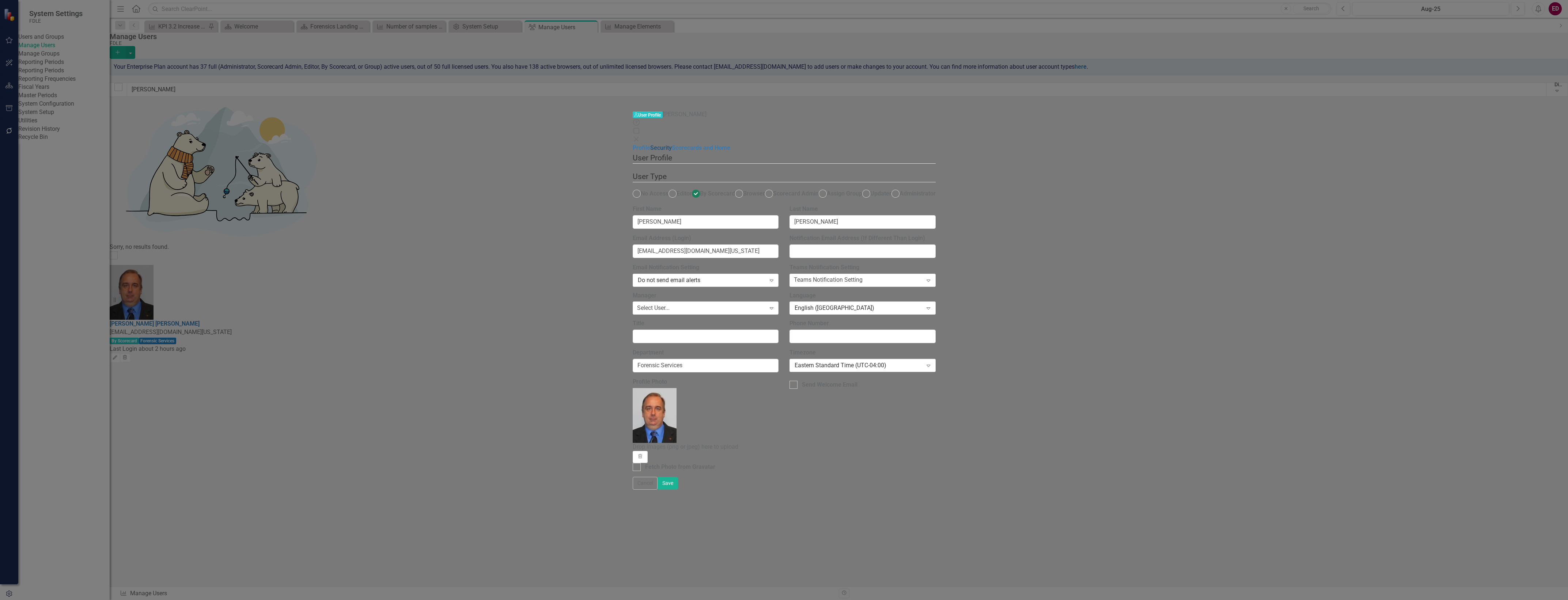
click at [651, 144] on link "Security" at bounding box center [662, 148] width 22 height 7
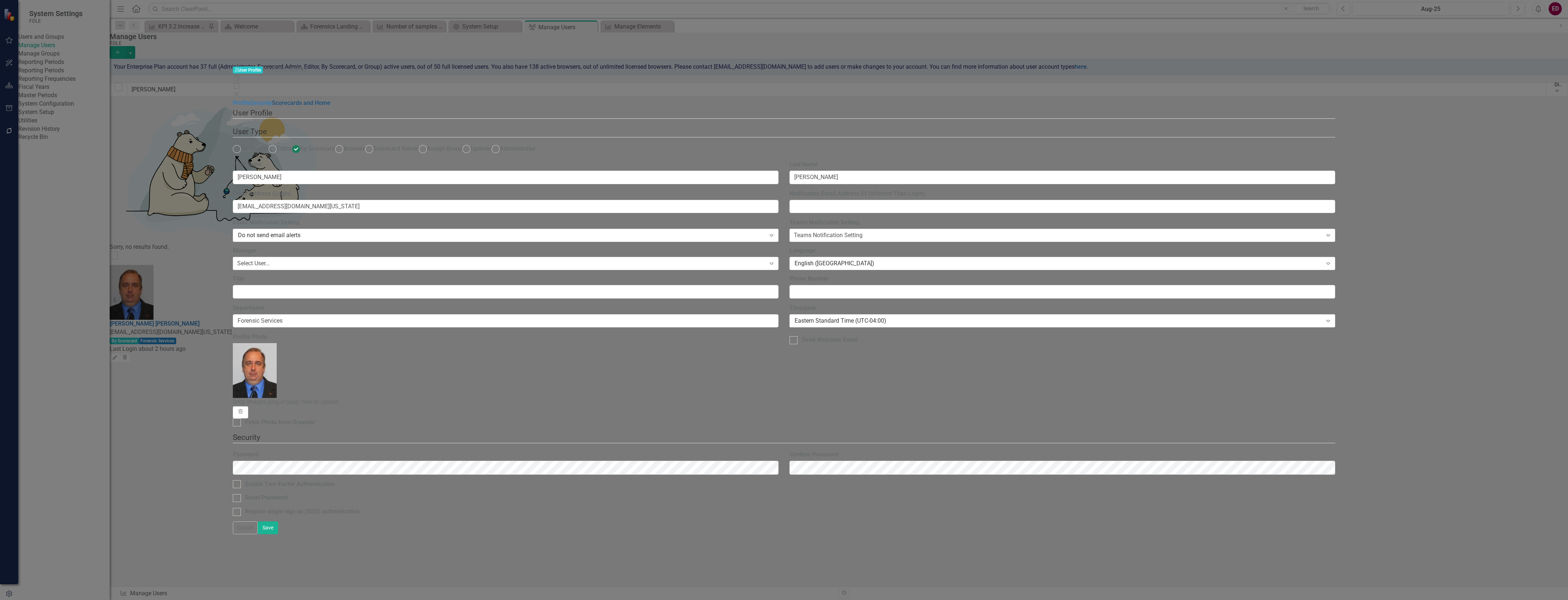
click at [330, 100] on link "Scorecards and Home" at bounding box center [301, 103] width 58 height 7
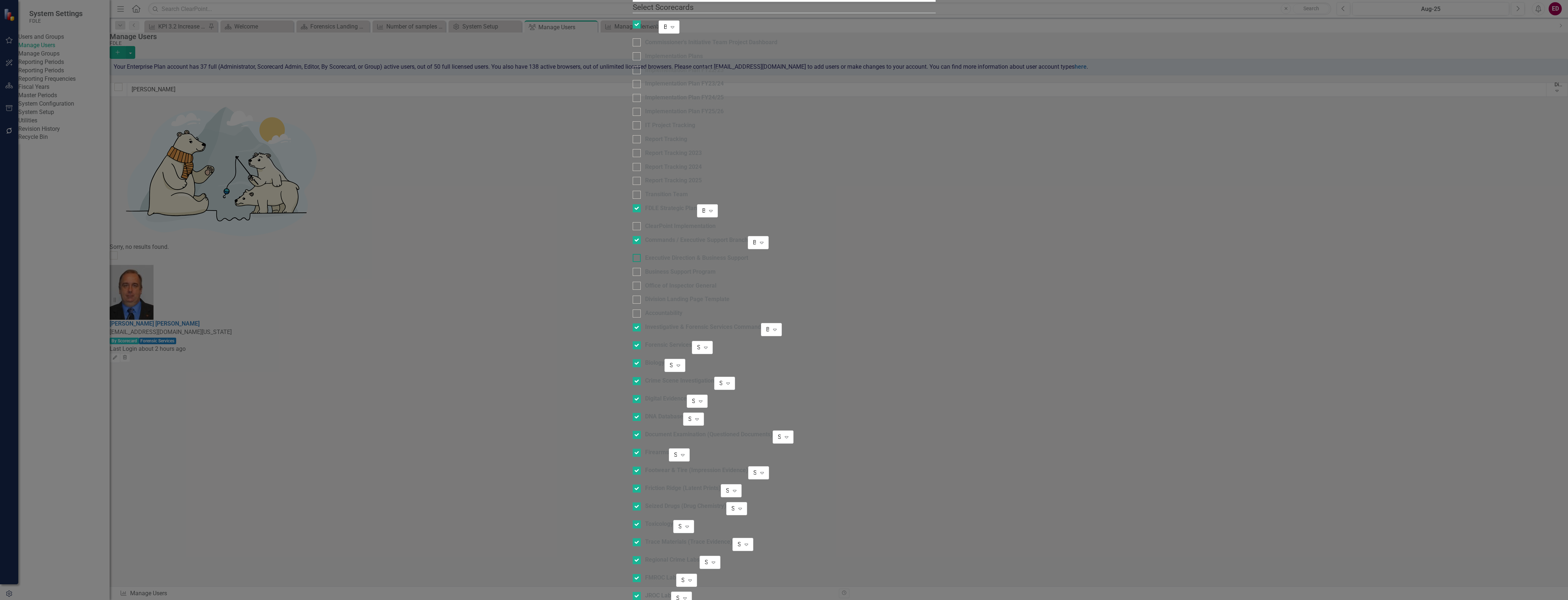
scroll to position [182, 0]
